Goal: Register for event/course

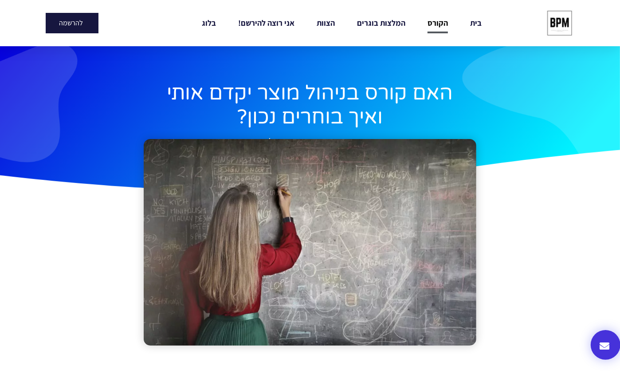
click at [435, 20] on link "הקורס" at bounding box center [438, 23] width 20 height 20
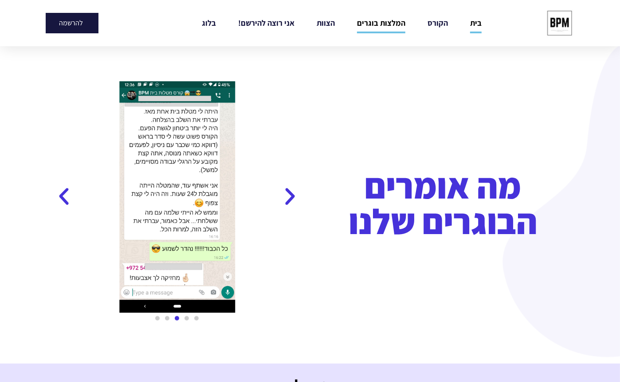
scroll to position [1282, 0]
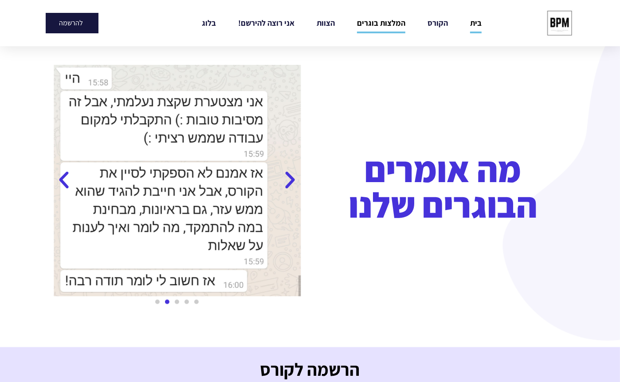
click at [286, 179] on icon "Previous slide" at bounding box center [290, 181] width 22 height 22
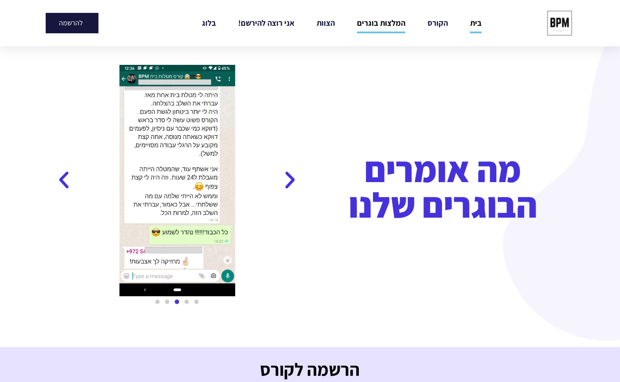
click at [286, 179] on icon "Previous slide" at bounding box center [290, 181] width 22 height 22
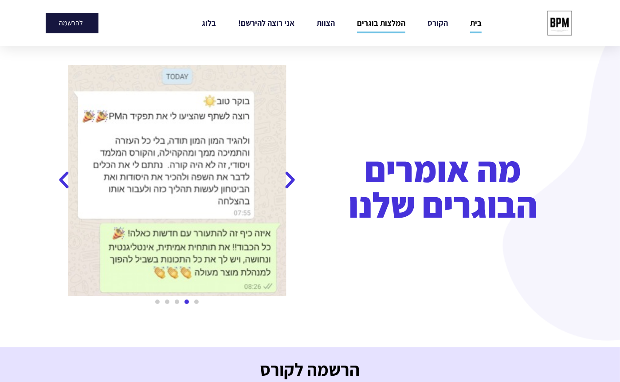
click at [286, 179] on icon "Previous slide" at bounding box center [290, 181] width 22 height 22
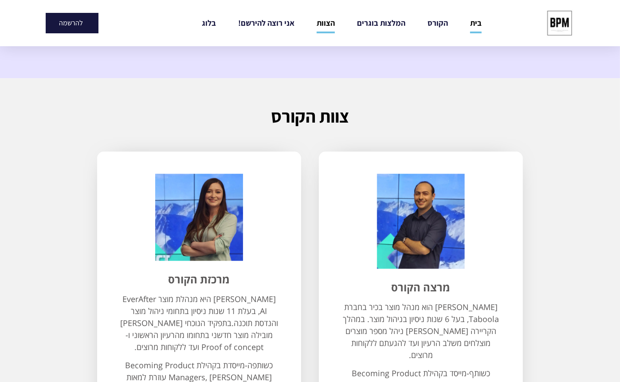
scroll to position [1972, 0]
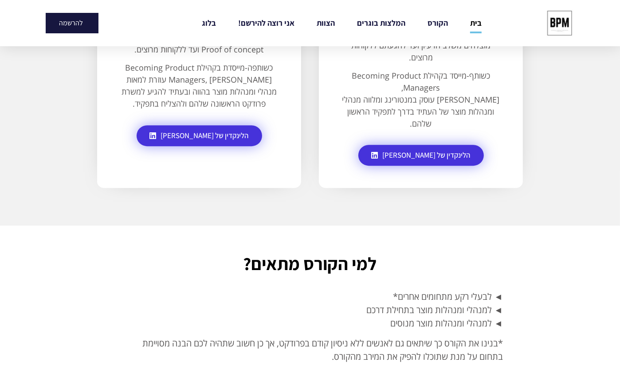
drag, startPoint x: 280, startPoint y: 177, endPoint x: 280, endPoint y: 187, distance: 10.2
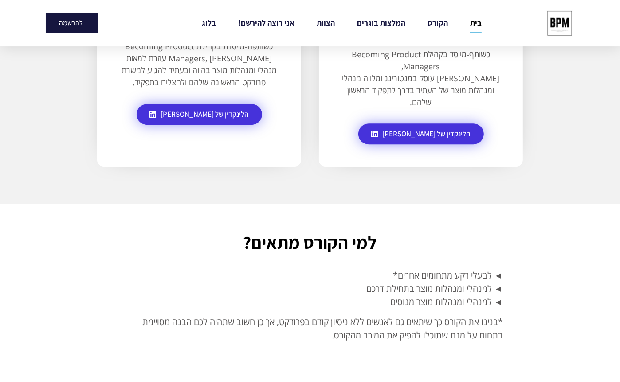
drag, startPoint x: 280, startPoint y: 190, endPoint x: 280, endPoint y: 210, distance: 20.4
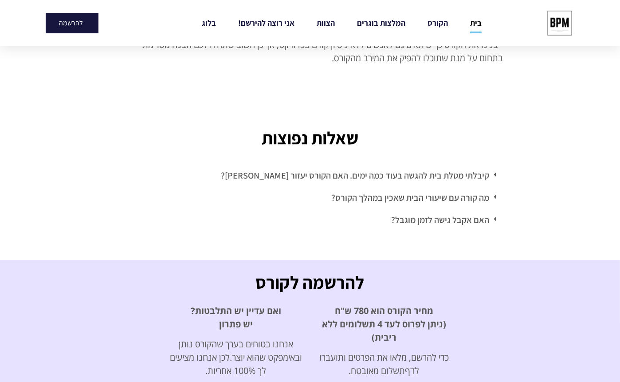
scroll to position [2516, 0]
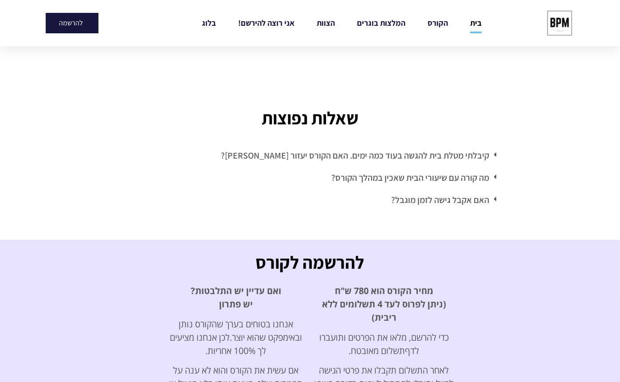
click at [391, 150] on link "קיבלתי מטלת בית להגשה בעוד כמה ימים. האם הקורס יעזור [PERSON_NAME]?" at bounding box center [355, 156] width 269 height 12
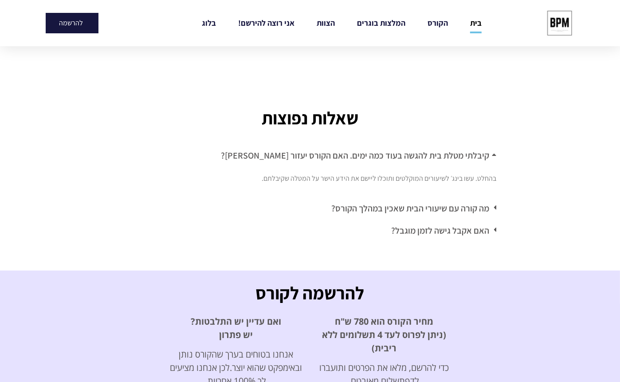
click at [394, 202] on link "מה קורה עם שיעורי הבית שאכין במהלך הקורס?" at bounding box center [411, 208] width 158 height 12
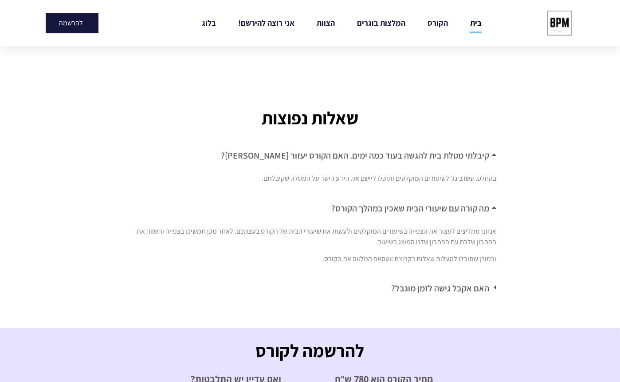
click at [433, 282] on link "האם אקבל גישה לזמן מוגבל?" at bounding box center [440, 288] width 98 height 12
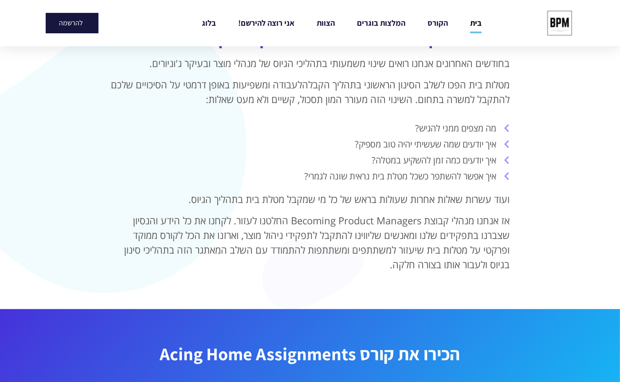
scroll to position [0, 0]
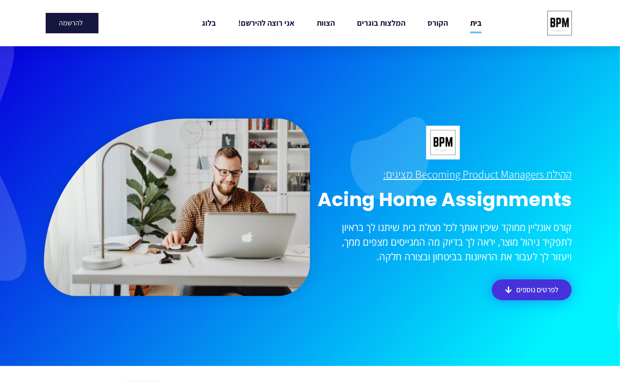
drag, startPoint x: 347, startPoint y: 350, endPoint x: 338, endPoint y: 150, distance: 200.3
click at [274, 21] on link "אני רוצה להירשם!" at bounding box center [266, 23] width 56 height 20
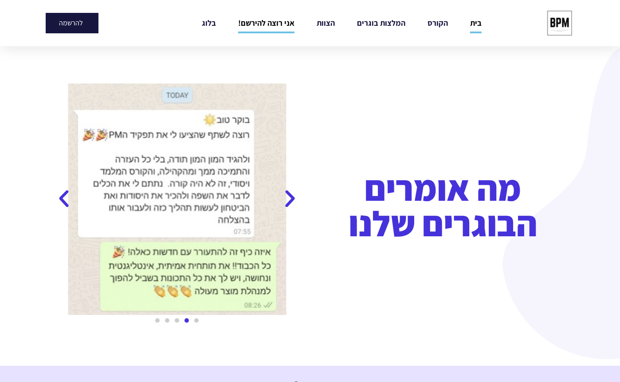
scroll to position [1641, 0]
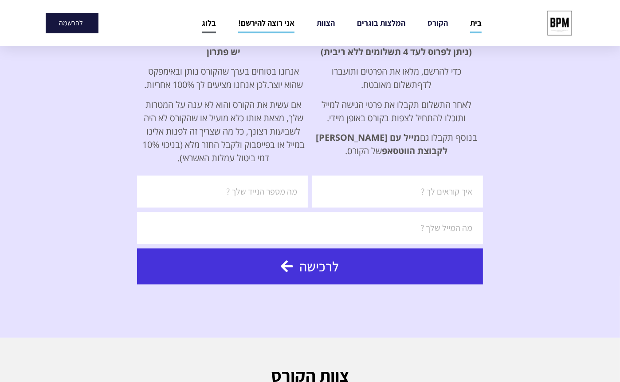
click at [214, 25] on link "בלוג" at bounding box center [209, 23] width 14 height 20
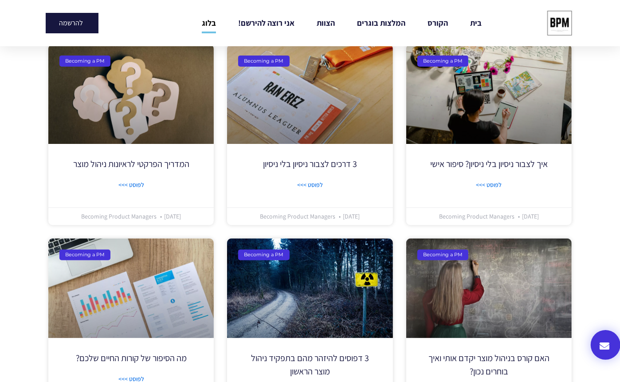
scroll to position [197, 0]
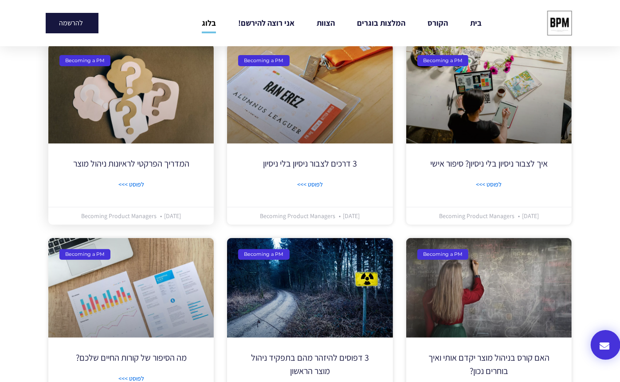
click at [136, 162] on link "המדריך הפרקטי לראיונות ניהול מוצר" at bounding box center [131, 164] width 116 height 12
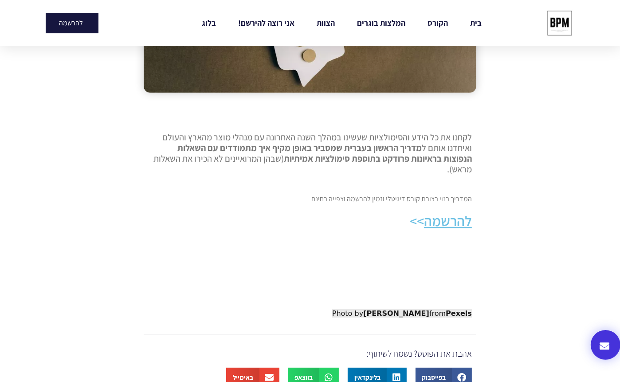
scroll to position [296, 0]
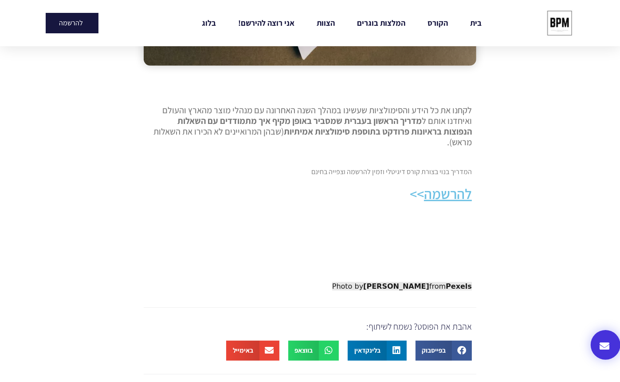
click at [447, 193] on u "להרשמה" at bounding box center [448, 193] width 48 height 19
